Goal: Transaction & Acquisition: Purchase product/service

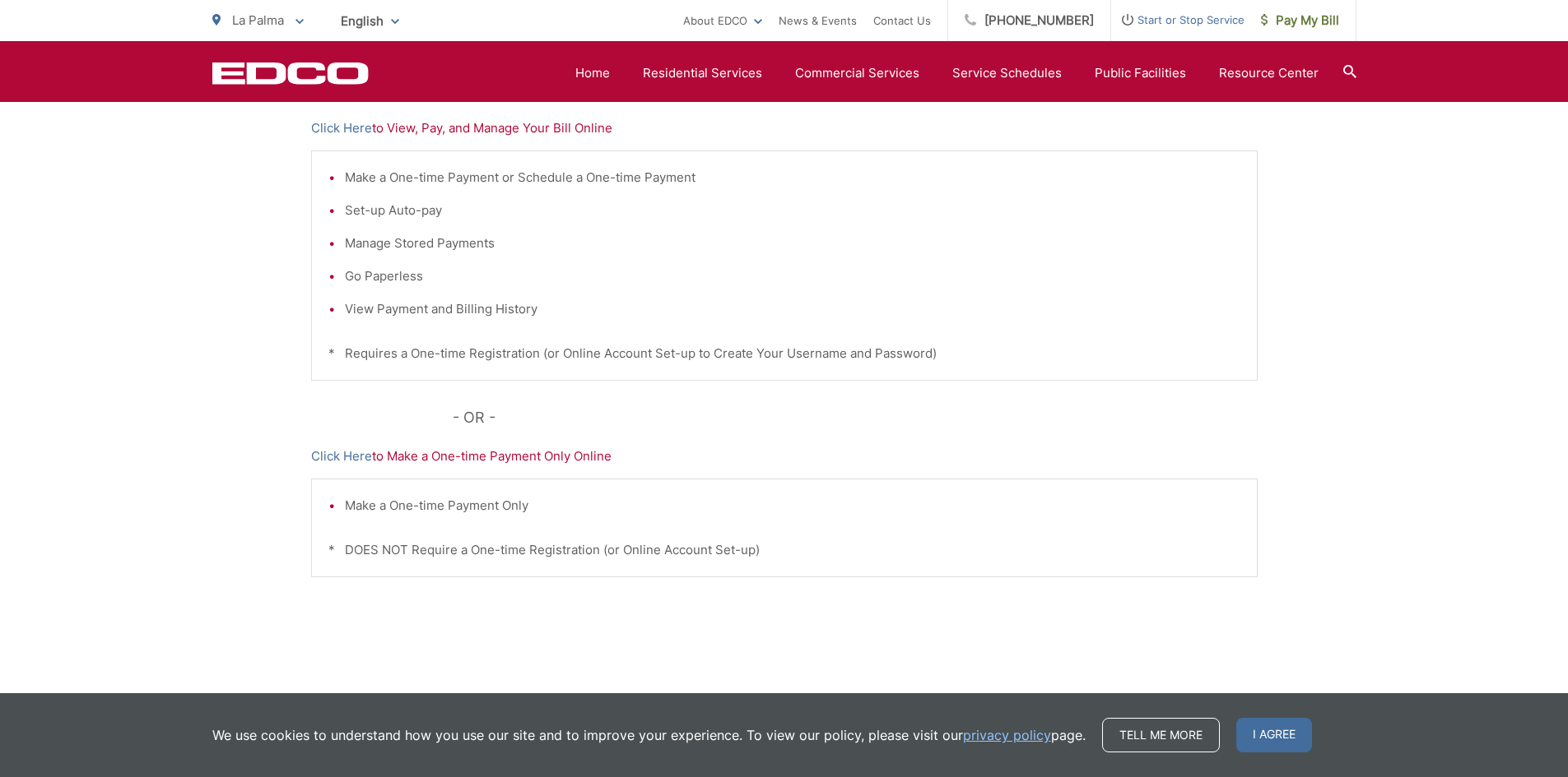
scroll to position [368, 0]
click at [450, 457] on p "Click Here to Make a One-time Payment Only Online" at bounding box center [784, 455] width 946 height 20
click at [334, 456] on link "Click Here" at bounding box center [341, 455] width 61 height 20
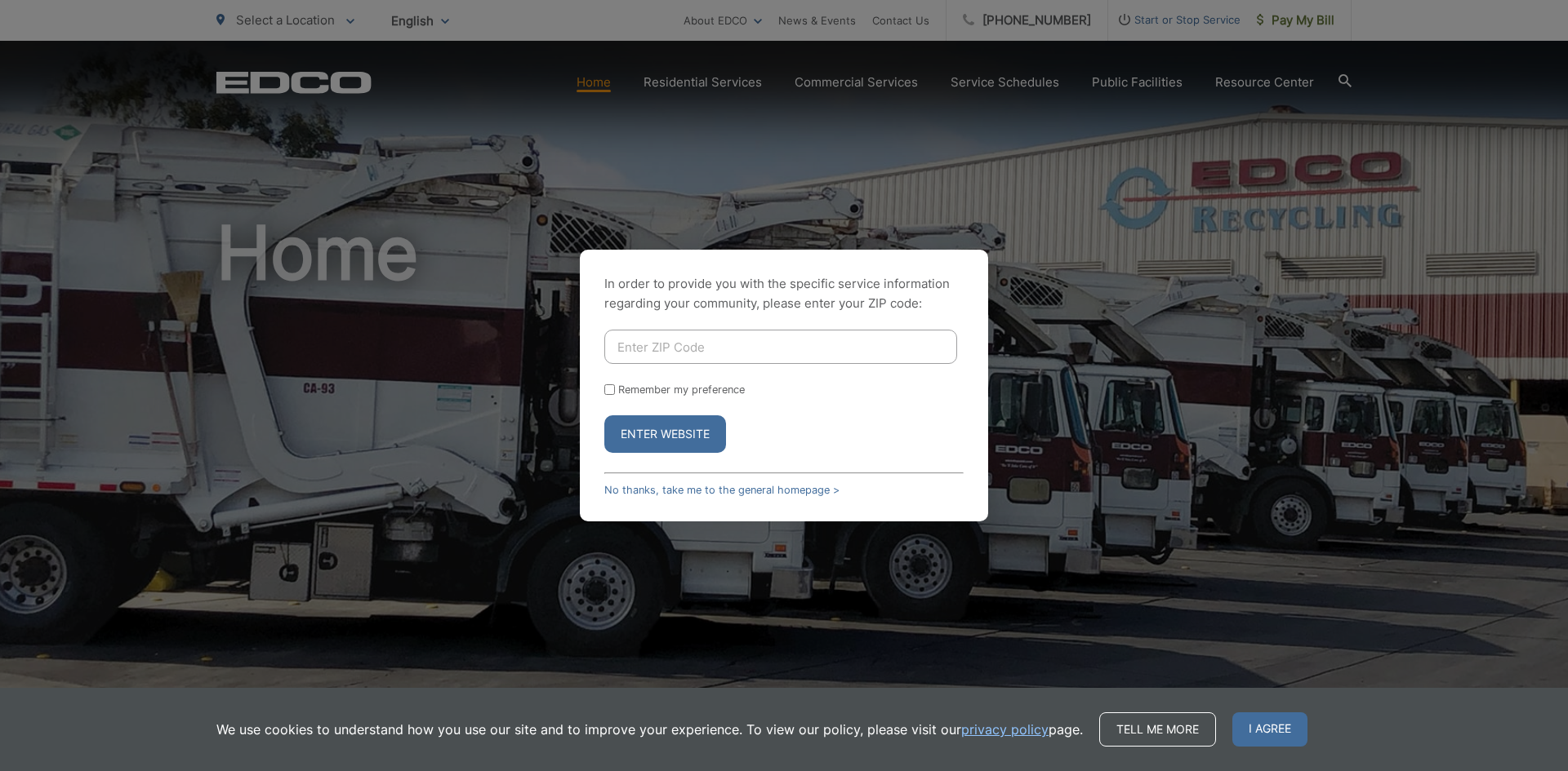
click at [716, 346] on input "Enter ZIP Code" at bounding box center [781, 346] width 353 height 34
type input "91942"
click at [659, 438] on button "Enter Website" at bounding box center [665, 434] width 122 height 37
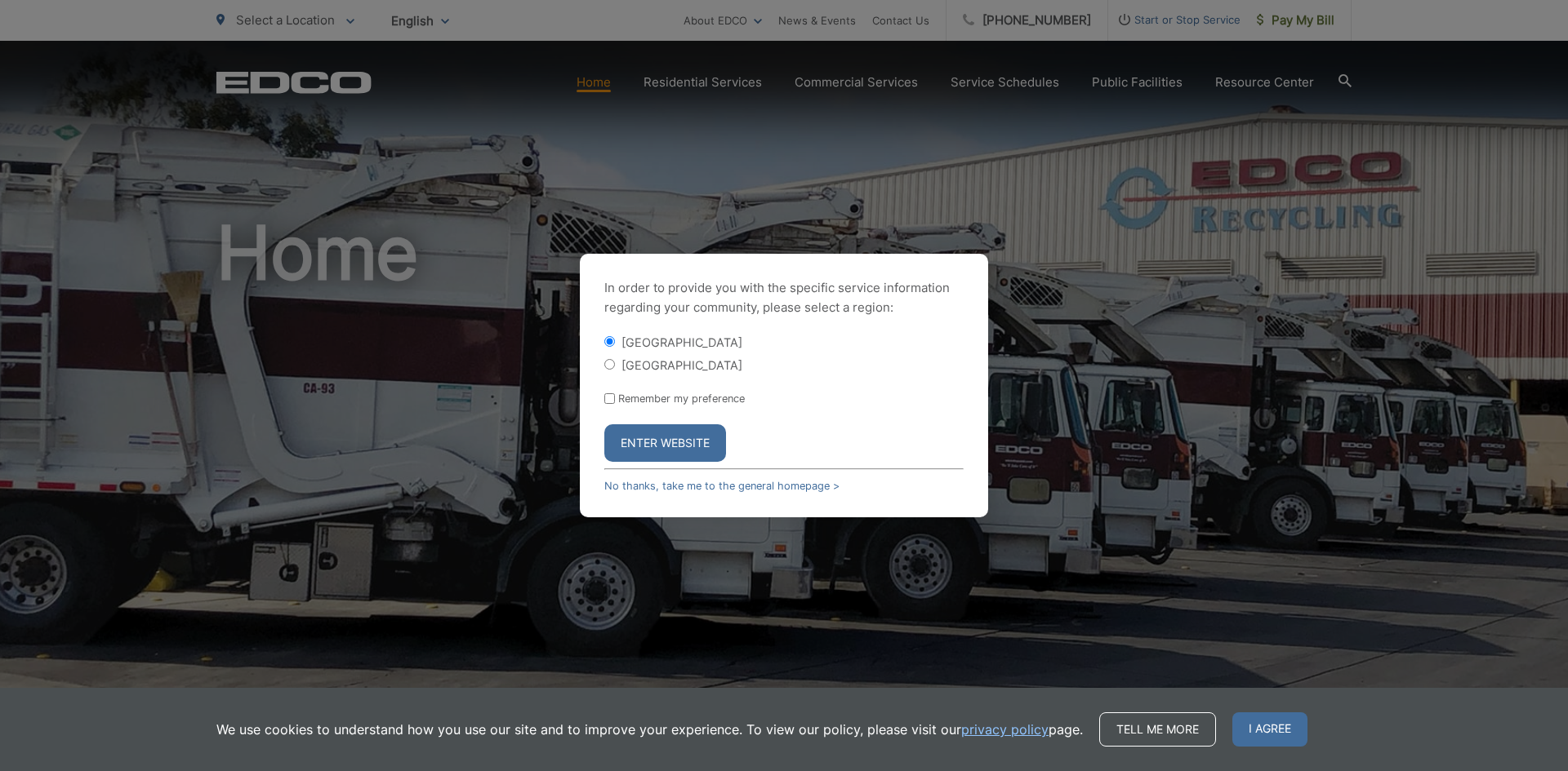
click at [671, 439] on button "Enter Website" at bounding box center [665, 443] width 122 height 37
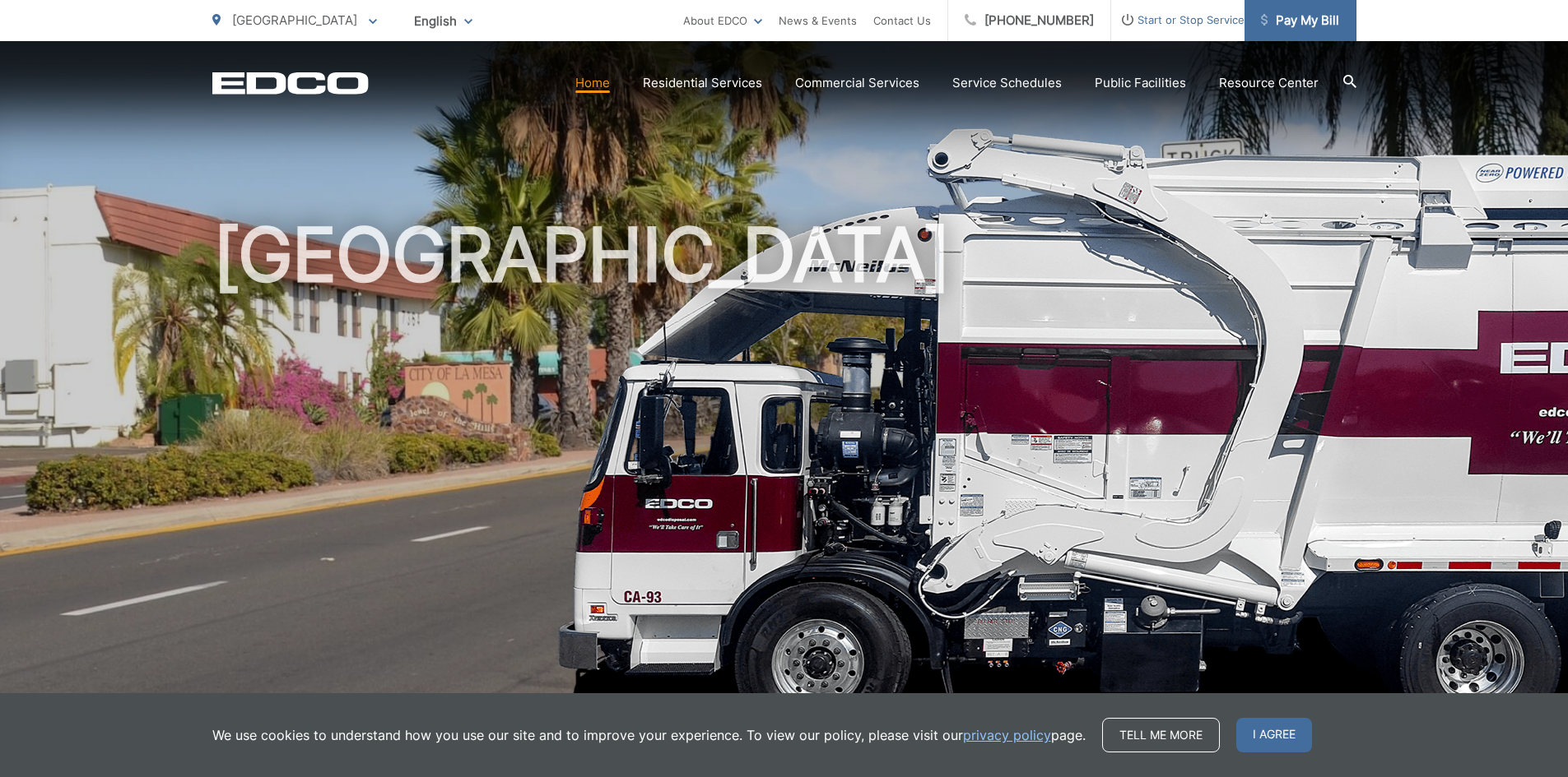
click at [1313, 23] on span "Pay My Bill" at bounding box center [1299, 20] width 78 height 20
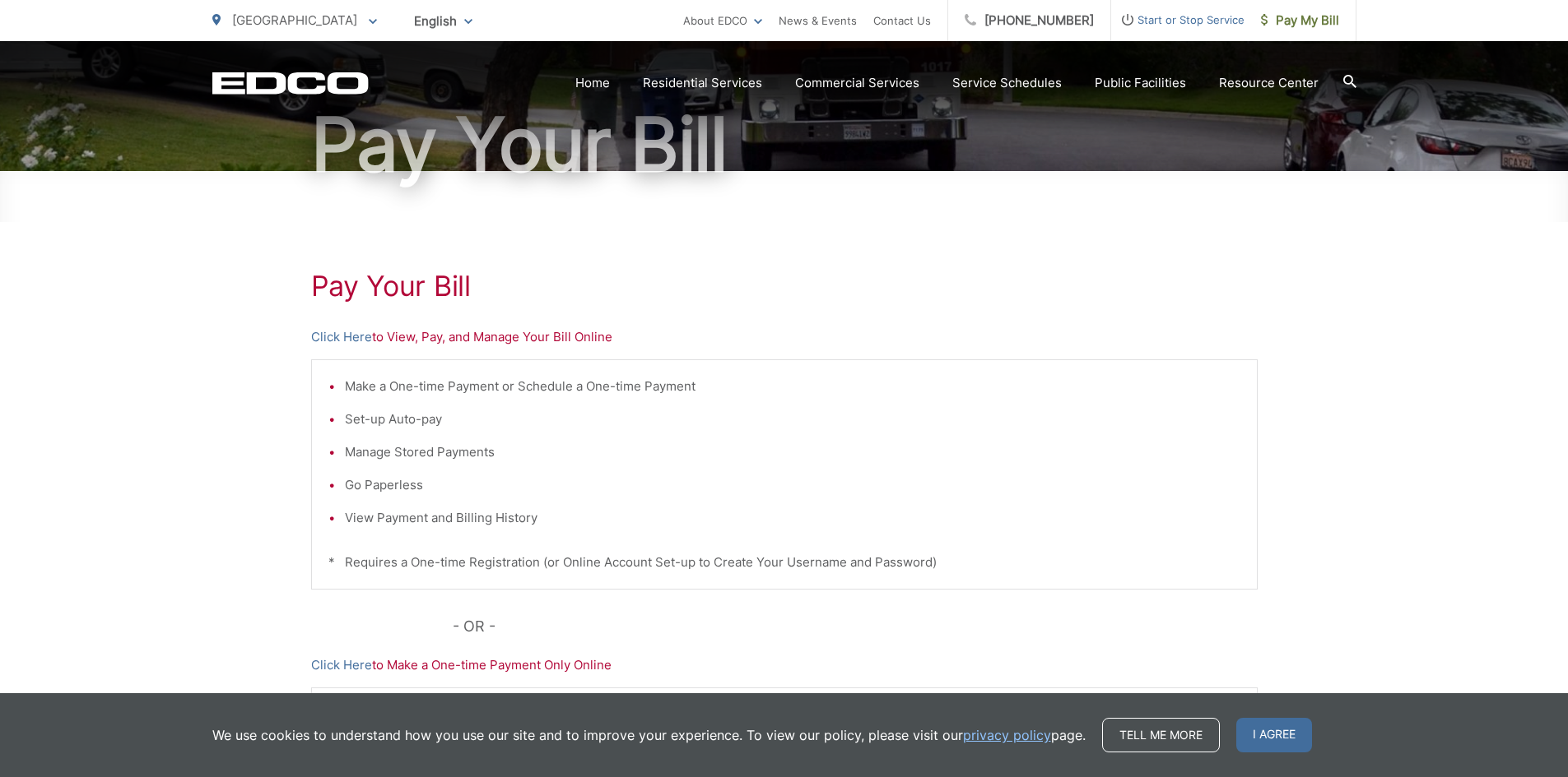
scroll to position [160, 0]
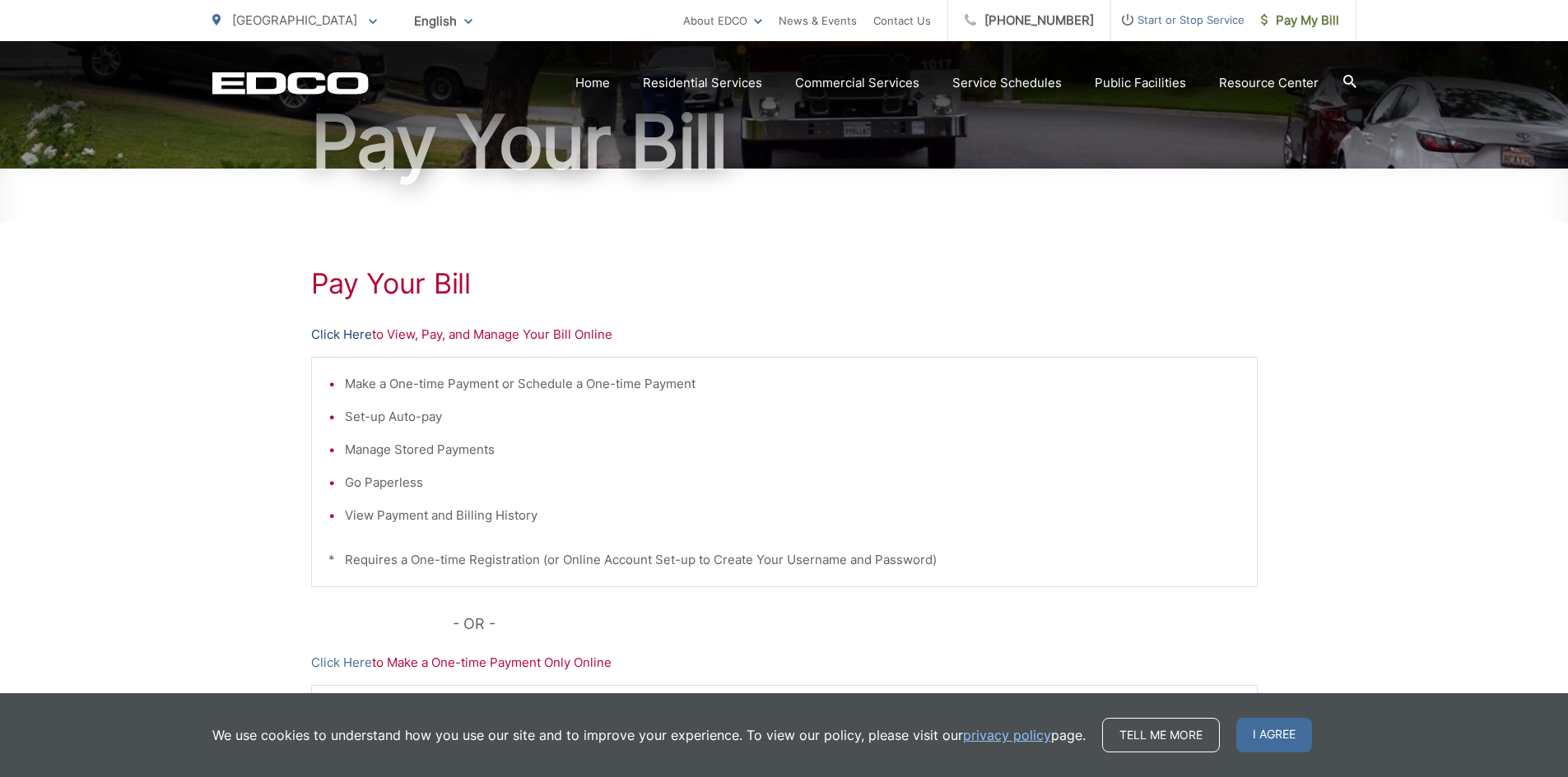
click at [337, 336] on link "Click Here" at bounding box center [341, 334] width 61 height 20
click at [328, 336] on link "Click Here" at bounding box center [341, 334] width 61 height 20
click at [339, 332] on link "Click Here" at bounding box center [341, 334] width 61 height 20
click at [321, 660] on link "Click Here" at bounding box center [341, 663] width 61 height 20
click at [351, 335] on link "Click Here" at bounding box center [341, 334] width 61 height 20
